Goal: Information Seeking & Learning: Learn about a topic

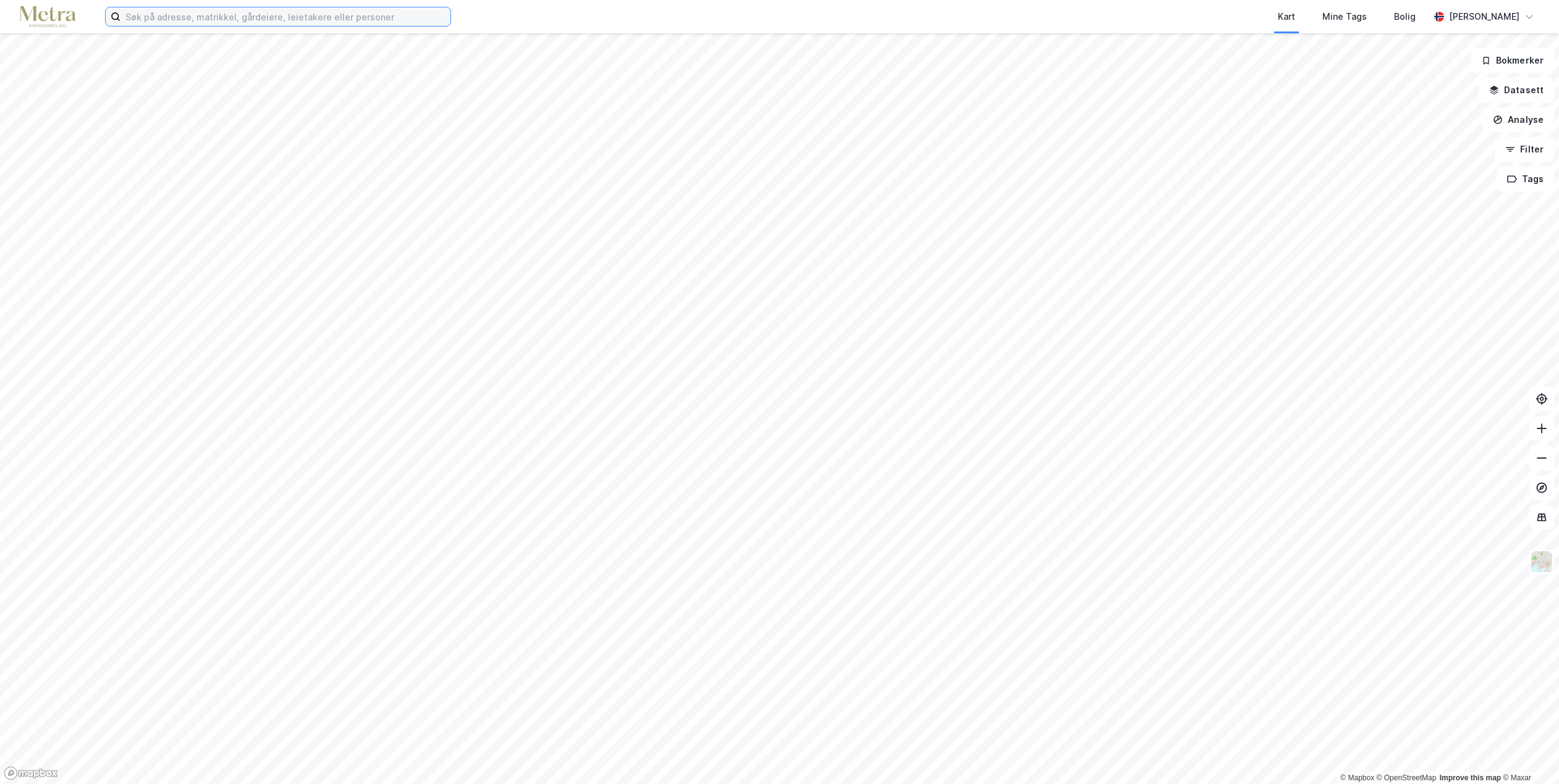
click at [248, 17] on input at bounding box center [285, 16] width 330 height 18
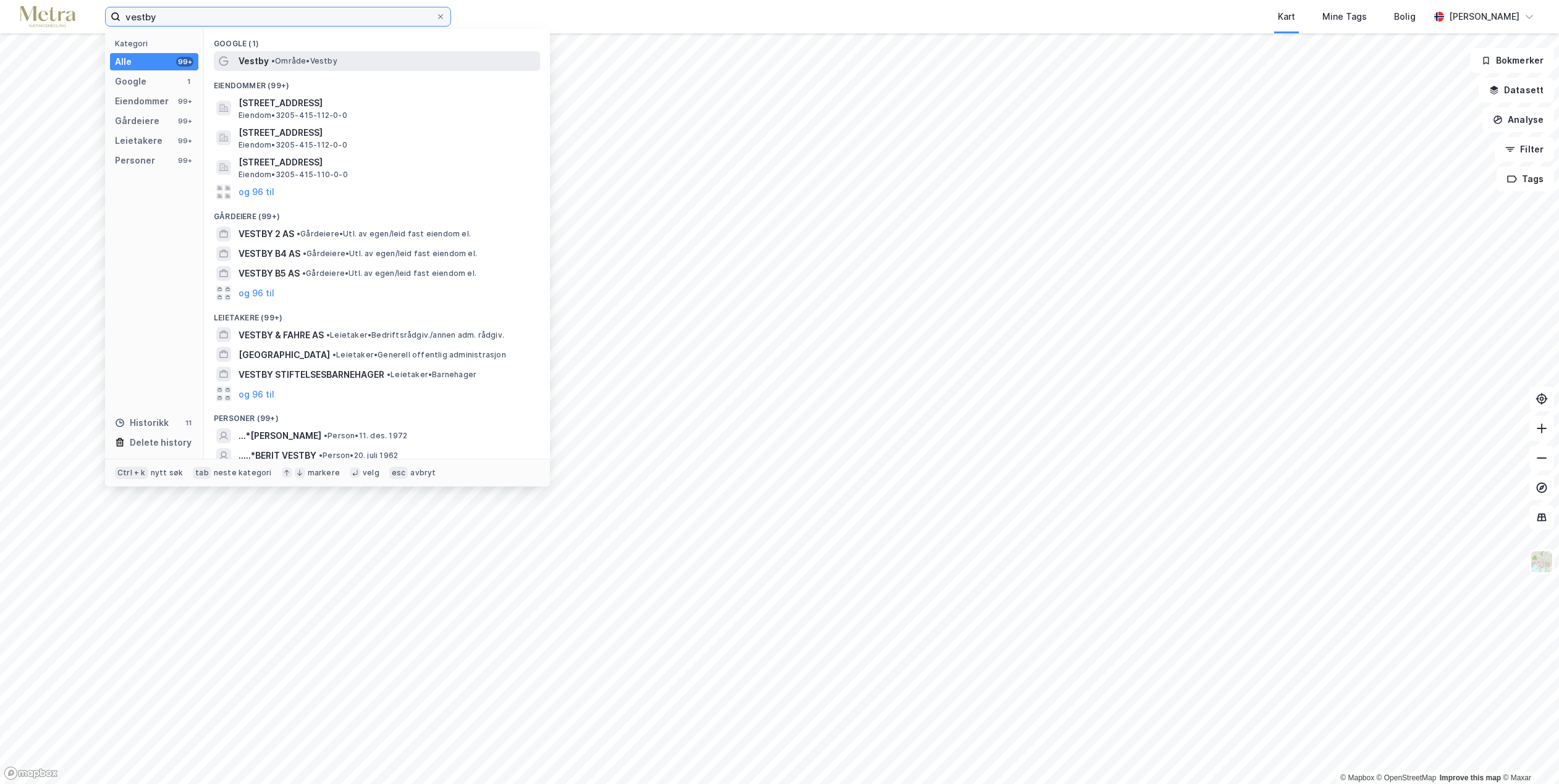
type input "vestby"
click at [293, 60] on span "• Område • [GEOGRAPHIC_DATA]" at bounding box center [304, 61] width 66 height 10
